Goal: Transaction & Acquisition: Download file/media

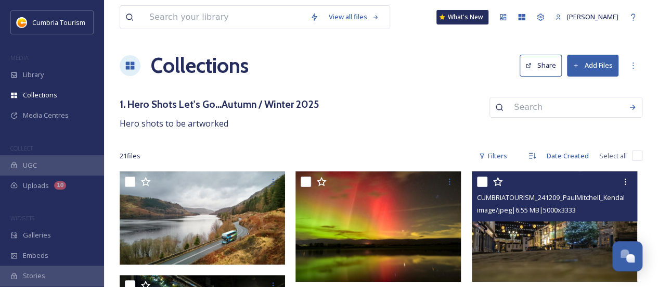
click at [566, 226] on img at bounding box center [554, 226] width 165 height 110
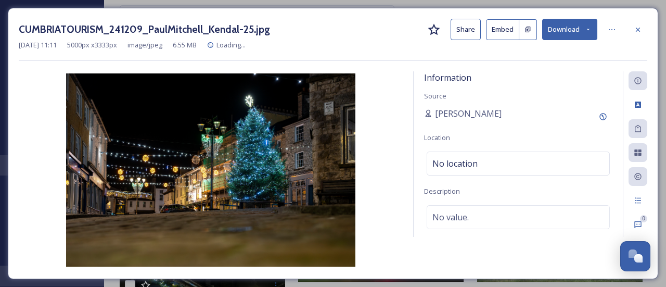
click at [574, 30] on button "Download" at bounding box center [569, 29] width 55 height 21
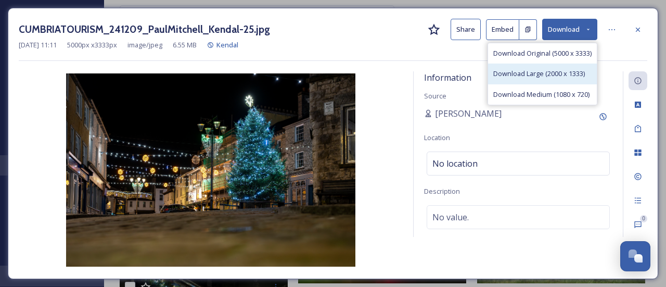
click at [560, 71] on span "Download Large (2000 x 1333)" at bounding box center [539, 74] width 92 height 10
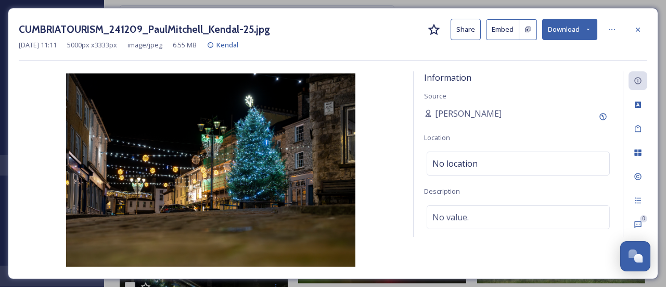
click at [636, 30] on icon at bounding box center [637, 29] width 8 height 8
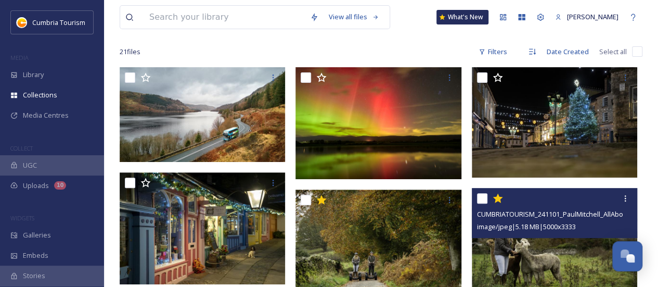
scroll to position [208, 0]
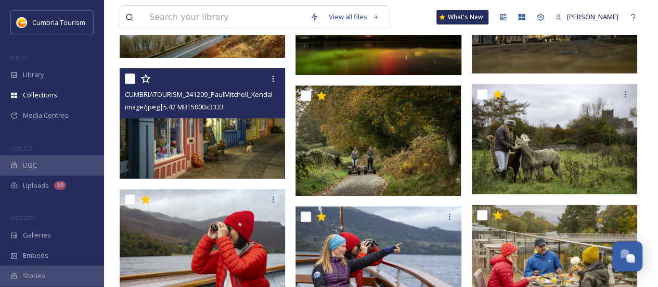
click at [207, 151] on img at bounding box center [202, 123] width 165 height 110
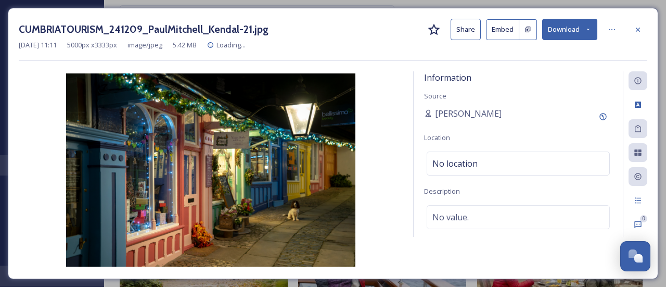
click at [580, 27] on button "Download" at bounding box center [569, 29] width 55 height 21
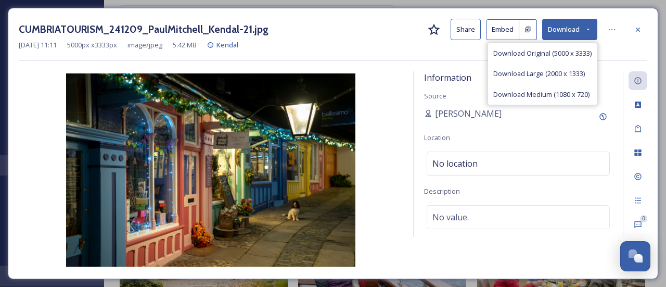
drag, startPoint x: 567, startPoint y: 74, endPoint x: 580, endPoint y: 71, distance: 13.4
click at [566, 74] on span "Download Large (2000 x 1333)" at bounding box center [539, 74] width 92 height 10
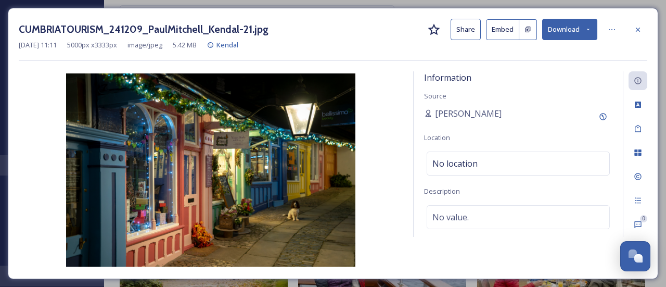
click at [313, 169] on img at bounding box center [211, 169] width 384 height 193
click at [565, 33] on button "Download" at bounding box center [569, 29] width 55 height 21
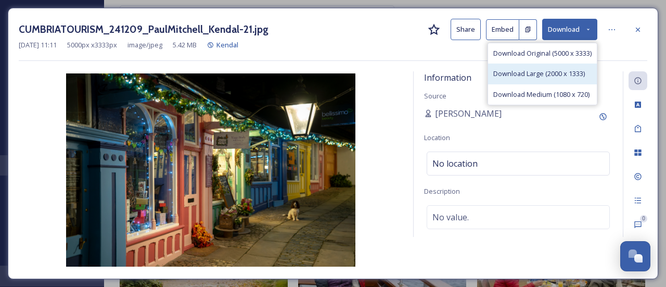
click at [538, 70] on span "Download Large (2000 x 1333)" at bounding box center [539, 74] width 92 height 10
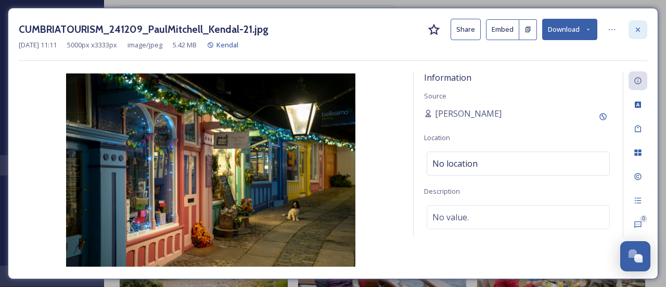
click at [639, 31] on icon at bounding box center [637, 29] width 8 height 8
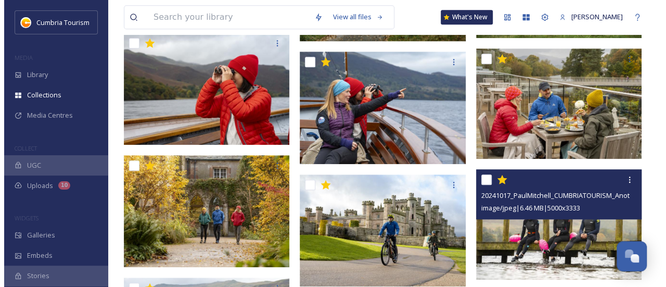
scroll to position [416, 0]
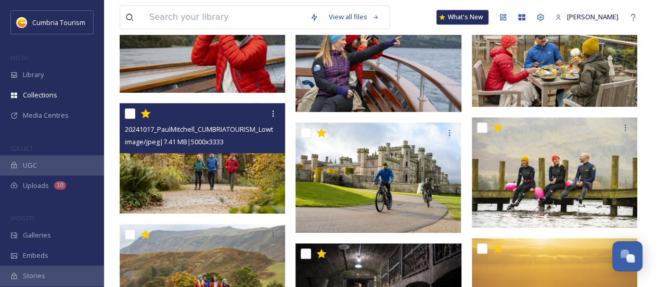
click at [192, 191] on img at bounding box center [202, 158] width 165 height 110
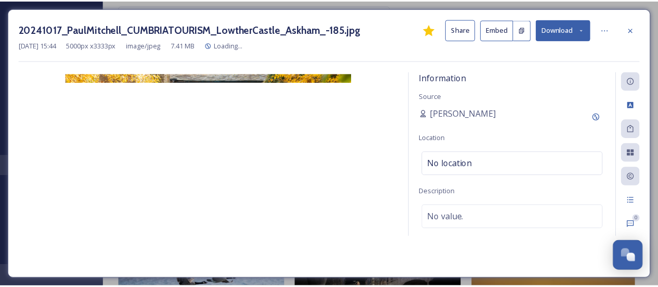
scroll to position [418, 0]
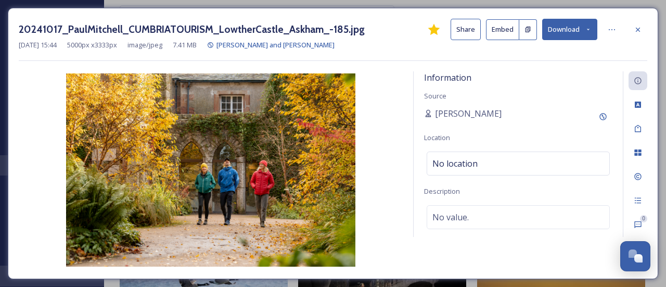
click at [324, 102] on img at bounding box center [211, 169] width 384 height 193
click at [561, 24] on button "Download" at bounding box center [569, 29] width 55 height 21
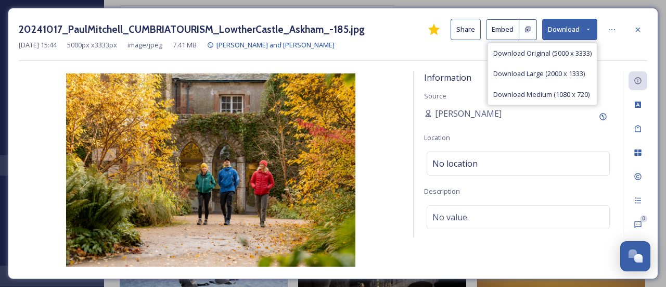
click at [537, 73] on span "Download Large (2000 x 1333)" at bounding box center [539, 74] width 92 height 10
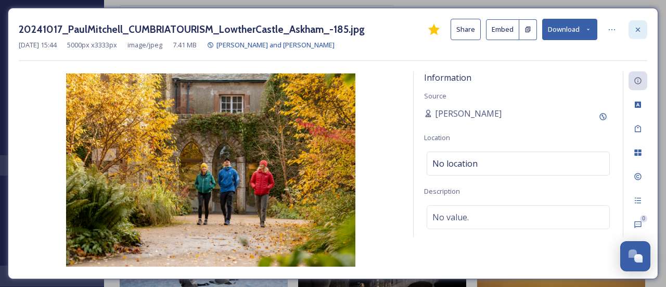
click at [638, 33] on icon at bounding box center [637, 29] width 8 height 8
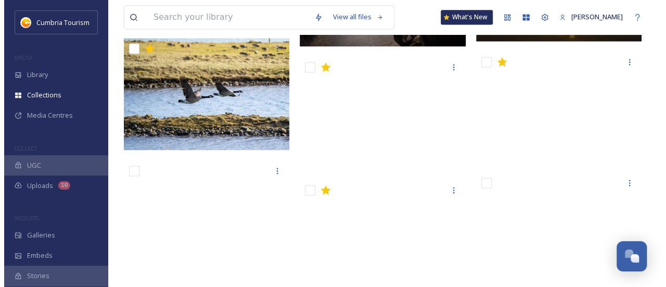
scroll to position [782, 0]
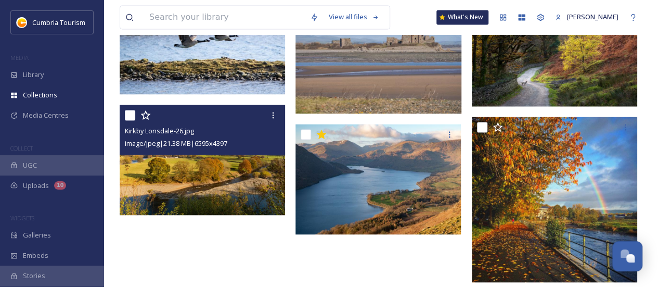
click at [214, 162] on img at bounding box center [202, 160] width 165 height 110
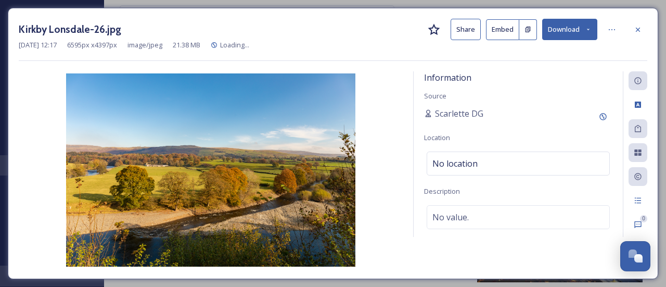
click at [560, 34] on button "Download" at bounding box center [569, 29] width 55 height 21
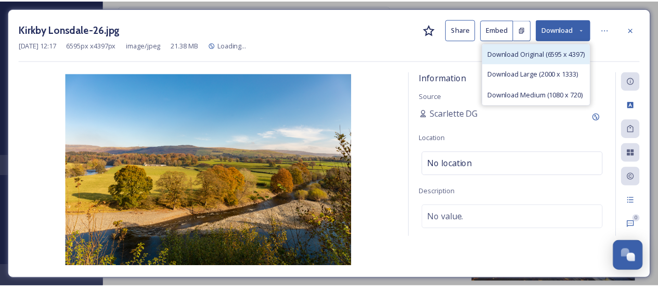
scroll to position [783, 0]
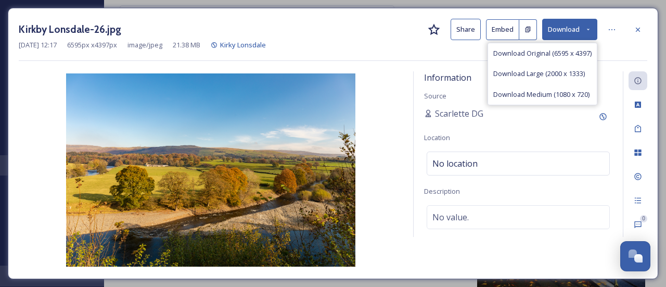
click at [560, 55] on span "Download Original (6595 x 4397)" at bounding box center [542, 53] width 98 height 10
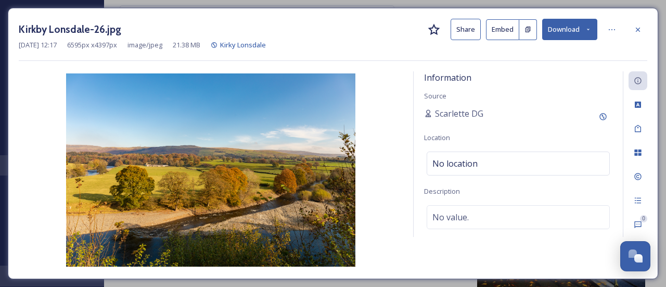
click at [638, 28] on icon at bounding box center [637, 29] width 8 height 8
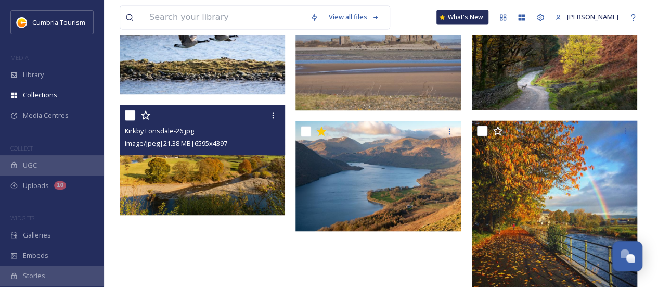
click at [214, 142] on span "image/jpeg | 21.38 MB | 6595 x 4397" at bounding box center [176, 142] width 102 height 9
click at [221, 153] on div "Kirkby Lonsdale-26.jpg image/jpeg | 21.38 MB | 6595 x 4397" at bounding box center [202, 130] width 165 height 50
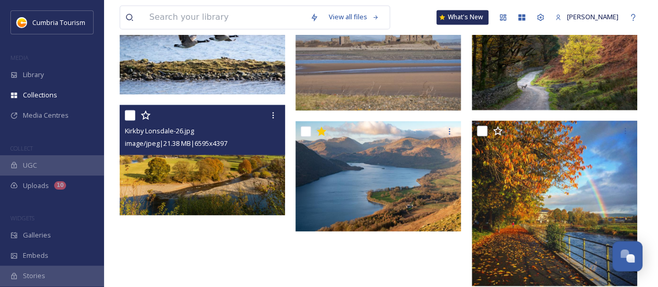
click at [214, 168] on img at bounding box center [202, 160] width 165 height 110
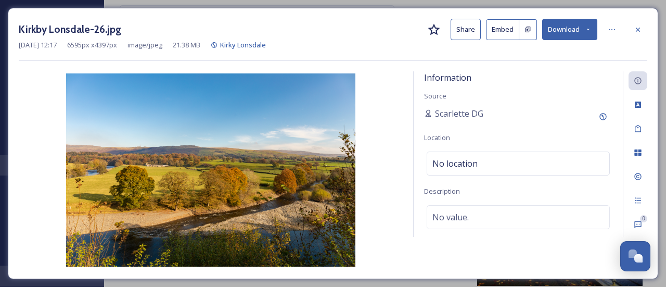
click at [561, 36] on button "Download" at bounding box center [569, 29] width 55 height 21
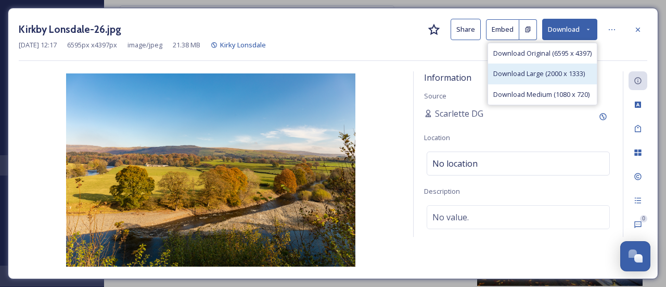
click at [543, 69] on span "Download Large (2000 x 1333)" at bounding box center [539, 74] width 92 height 10
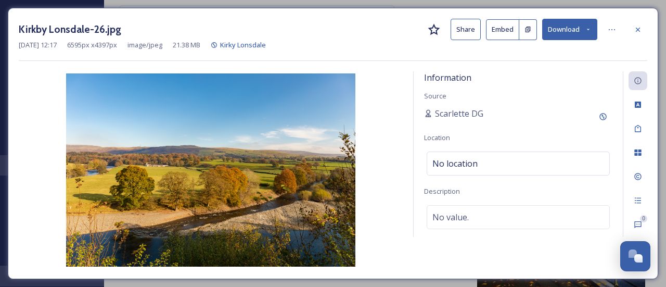
click at [640, 29] on icon at bounding box center [637, 29] width 8 height 8
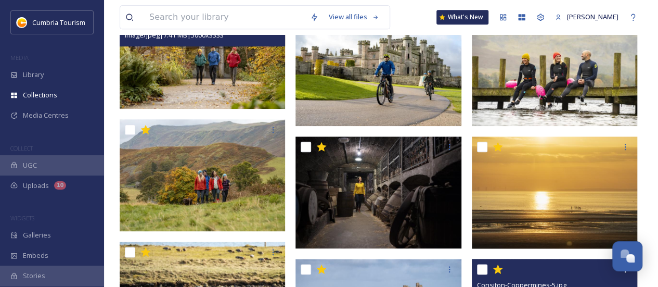
scroll to position [475, 0]
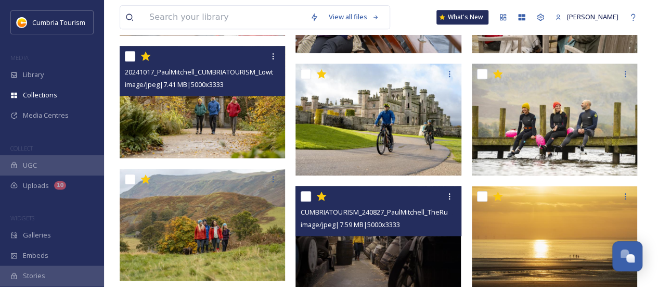
click at [378, 233] on div "CUMBRIATOURISM_240827_PaulMitchell_TheRumStoryWhitehaven-38.jpg image/jpeg | 7.…" at bounding box center [377, 211] width 165 height 50
click at [383, 250] on img at bounding box center [377, 241] width 165 height 110
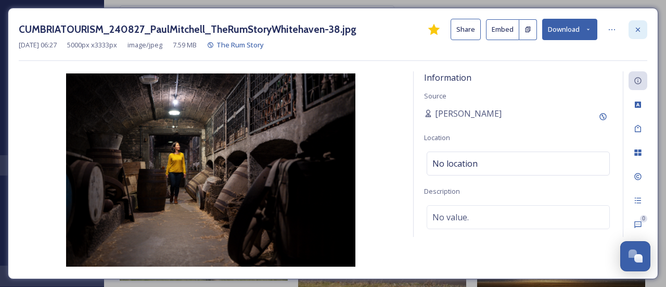
click at [635, 31] on icon at bounding box center [637, 29] width 8 height 8
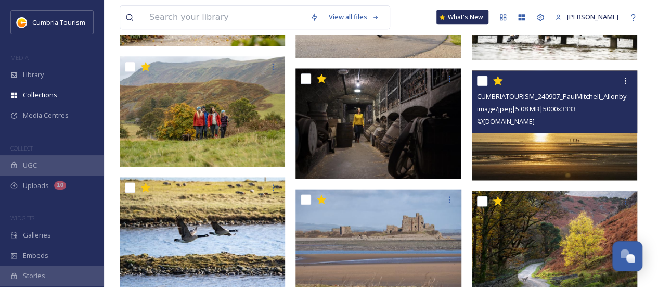
scroll to position [527, 0]
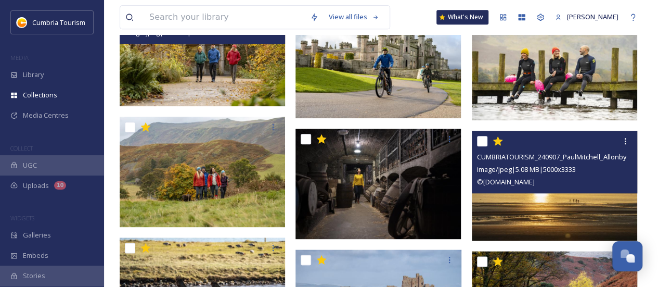
click at [559, 211] on img at bounding box center [554, 185] width 165 height 110
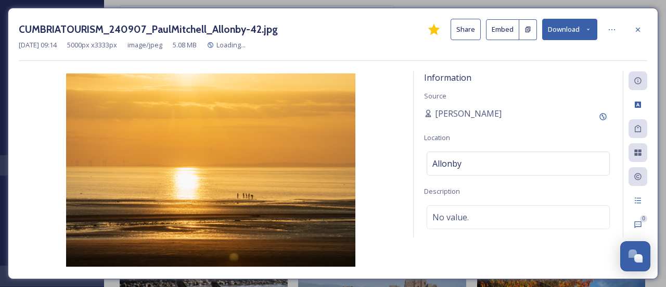
click at [561, 31] on button "Download" at bounding box center [569, 29] width 55 height 21
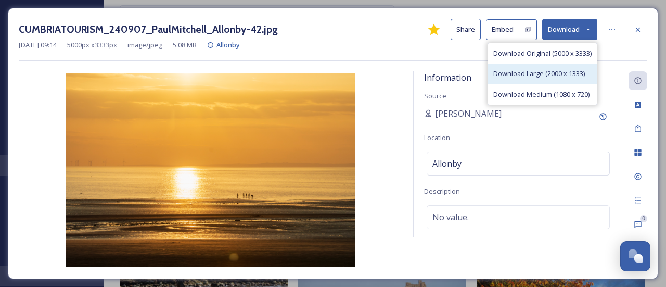
click at [560, 69] on span "Download Large (2000 x 1333)" at bounding box center [539, 74] width 92 height 10
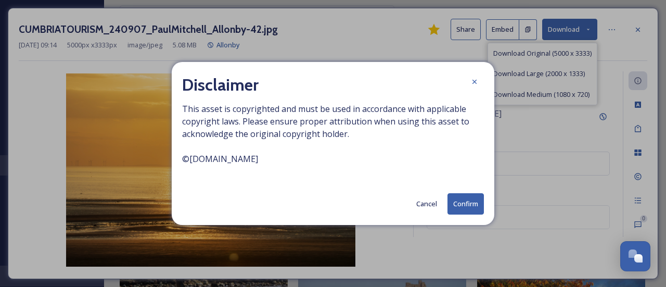
click at [464, 195] on button "Confirm" at bounding box center [465, 203] width 36 height 21
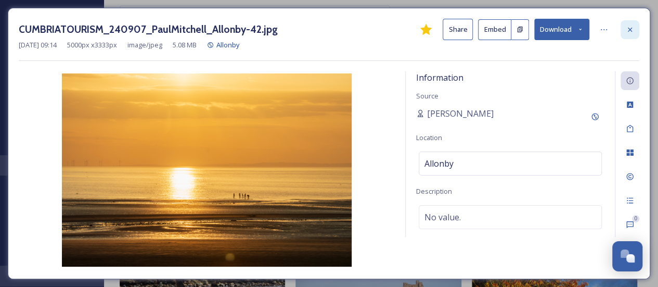
click at [632, 34] on div at bounding box center [629, 29] width 19 height 19
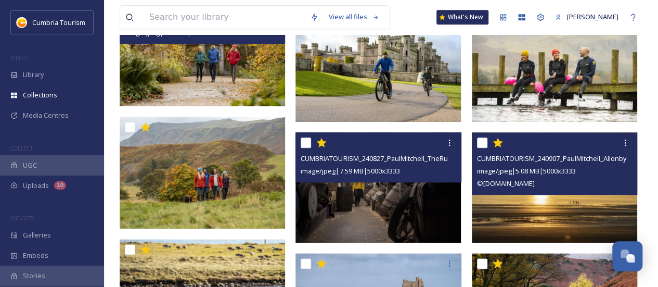
click at [388, 190] on img at bounding box center [377, 187] width 165 height 110
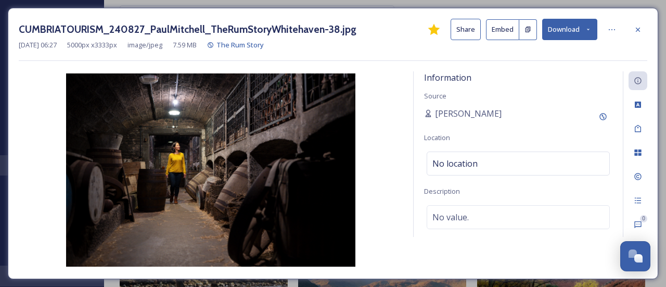
drag, startPoint x: 573, startPoint y: 23, endPoint x: 574, endPoint y: 30, distance: 6.4
click at [573, 23] on button "Download" at bounding box center [569, 29] width 55 height 21
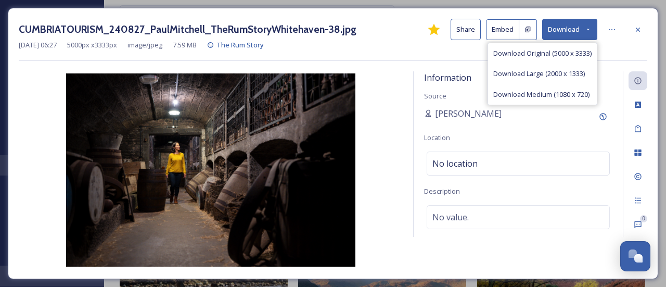
click at [549, 72] on span "Download Large (2000 x 1333)" at bounding box center [539, 74] width 92 height 10
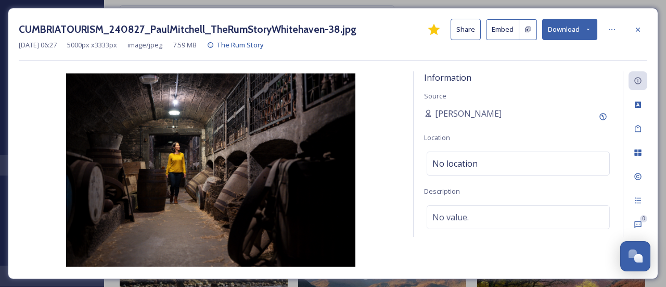
click at [638, 23] on div at bounding box center [637, 29] width 19 height 19
